Goal: Task Accomplishment & Management: Manage account settings

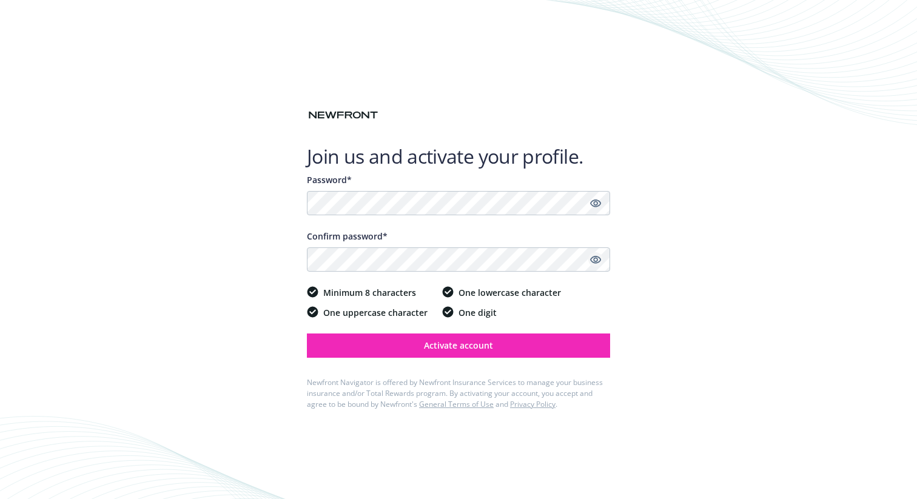
click at [596, 258] on icon "Show password" at bounding box center [595, 260] width 11 height 8
click at [594, 203] on icon "Show password" at bounding box center [595, 203] width 11 height 11
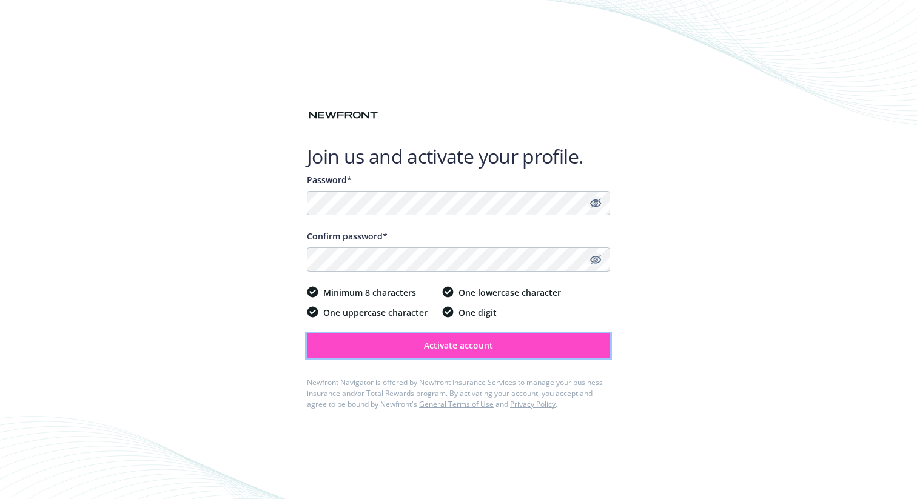
click at [497, 349] on button "Activate account" at bounding box center [458, 345] width 303 height 24
